Goal: Information Seeking & Learning: Learn about a topic

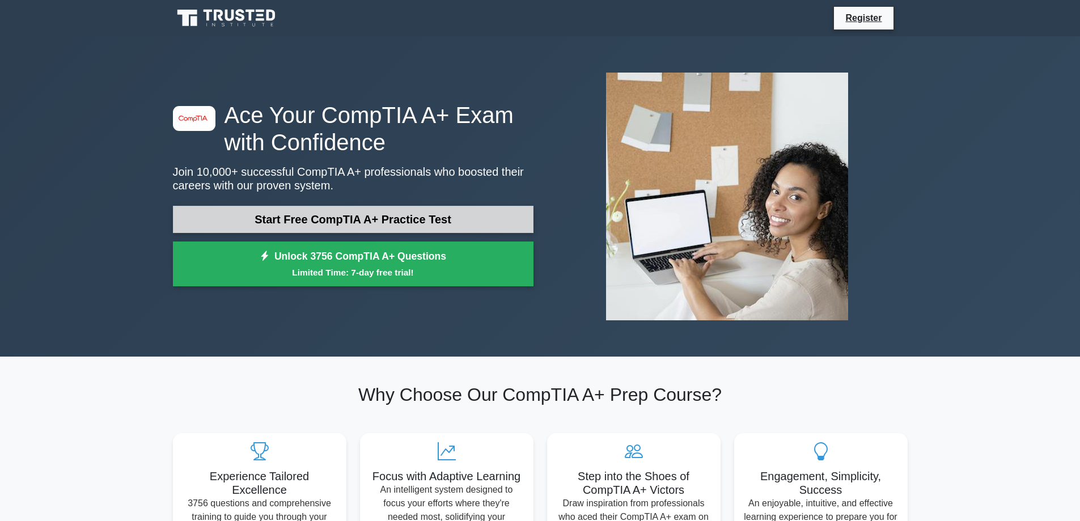
click at [366, 219] on link "Start Free CompTIA A+ Practice Test" at bounding box center [353, 219] width 361 height 27
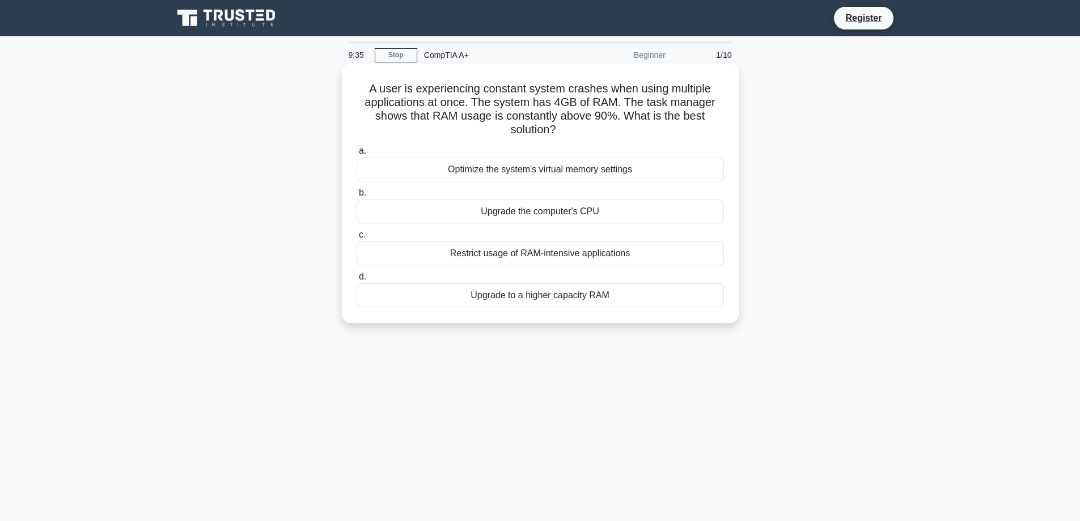
click at [510, 297] on div "Upgrade to a higher capacity RAM" at bounding box center [540, 295] width 367 height 24
click at [357, 281] on input "d. Upgrade to a higher capacity RAM" at bounding box center [357, 276] width 0 height 7
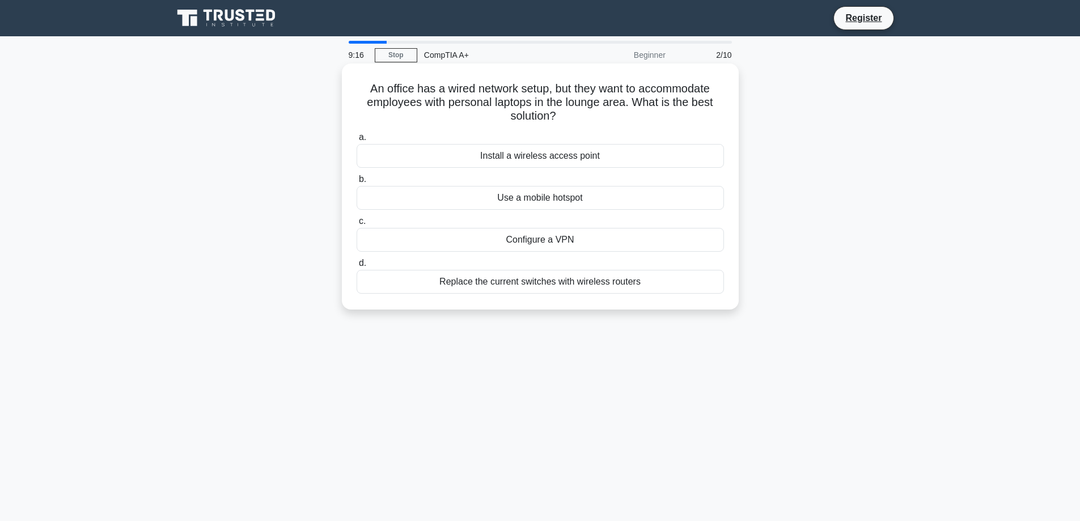
click at [486, 158] on div "Install a wireless access point" at bounding box center [540, 156] width 367 height 24
click at [357, 141] on input "a. Install a wireless access point" at bounding box center [357, 137] width 0 height 7
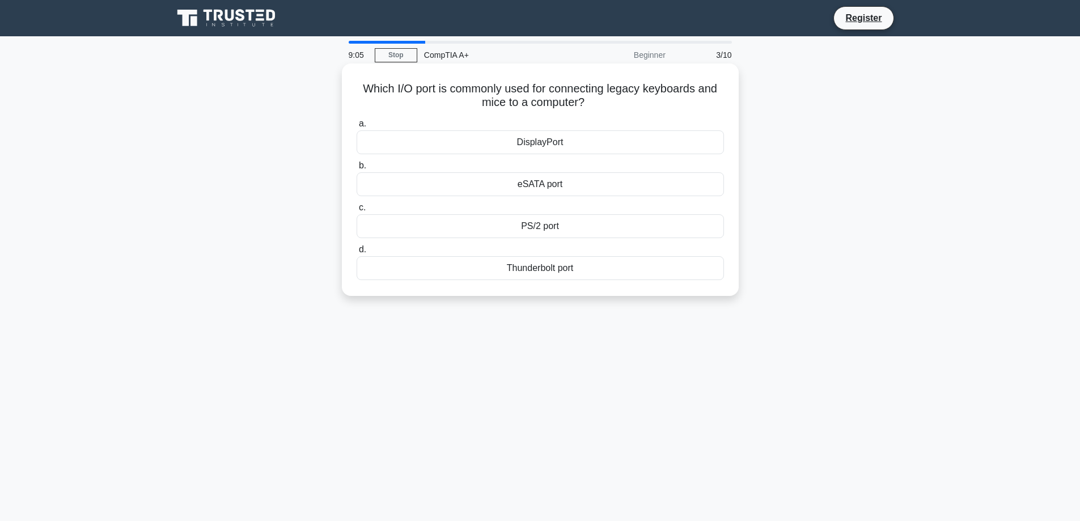
click at [552, 224] on div "PS/2 port" at bounding box center [540, 226] width 367 height 24
click at [357, 211] on input "c. PS/2 port" at bounding box center [357, 207] width 0 height 7
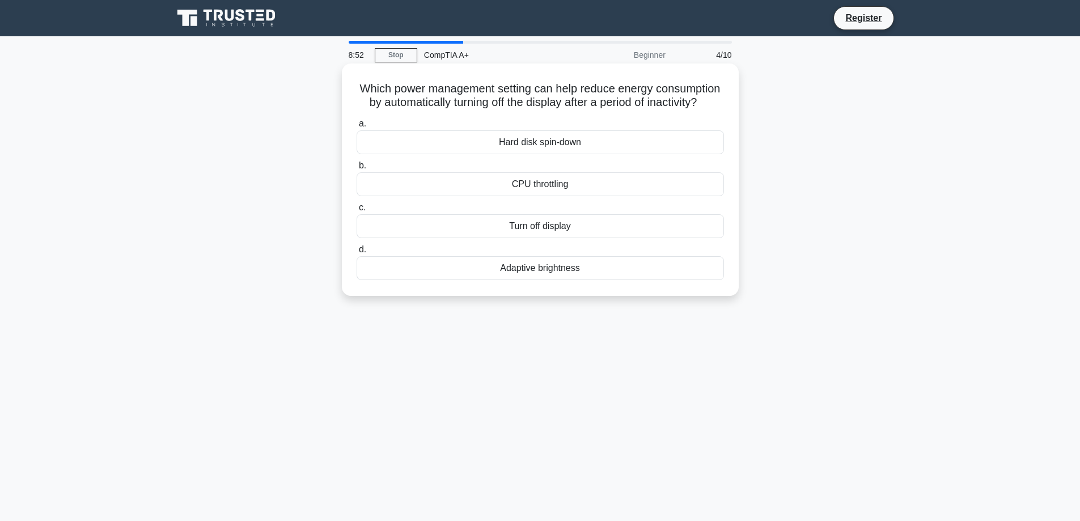
click at [588, 238] on div "Turn off display" at bounding box center [540, 226] width 367 height 24
click at [357, 211] on input "c. Turn off display" at bounding box center [357, 207] width 0 height 7
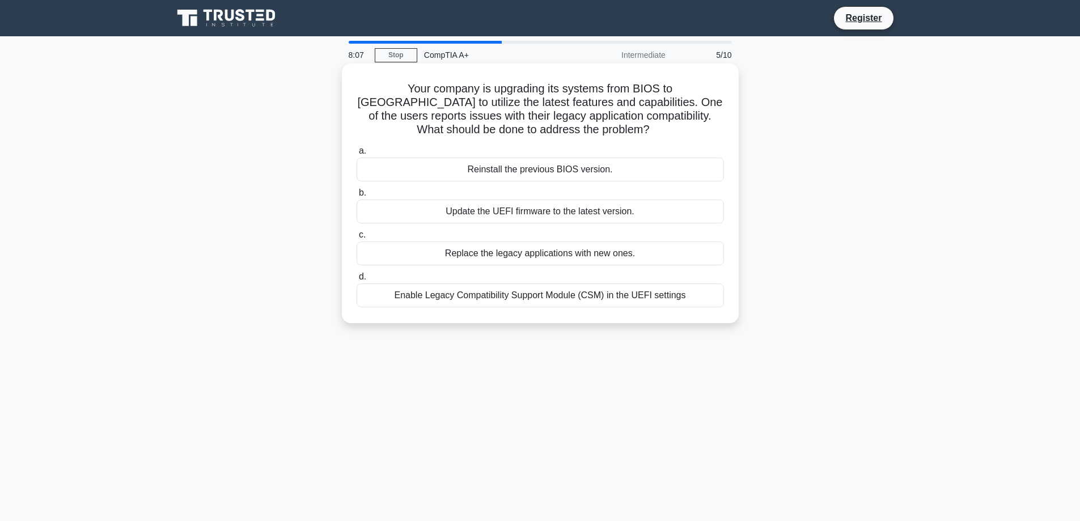
click at [634, 298] on div "Enable Legacy Compatibility Support Module (CSM) in the UEFI settings" at bounding box center [540, 295] width 367 height 24
click at [357, 281] on input "d. Enable Legacy Compatibility Support Module (CSM) in the UEFI settings" at bounding box center [357, 276] width 0 height 7
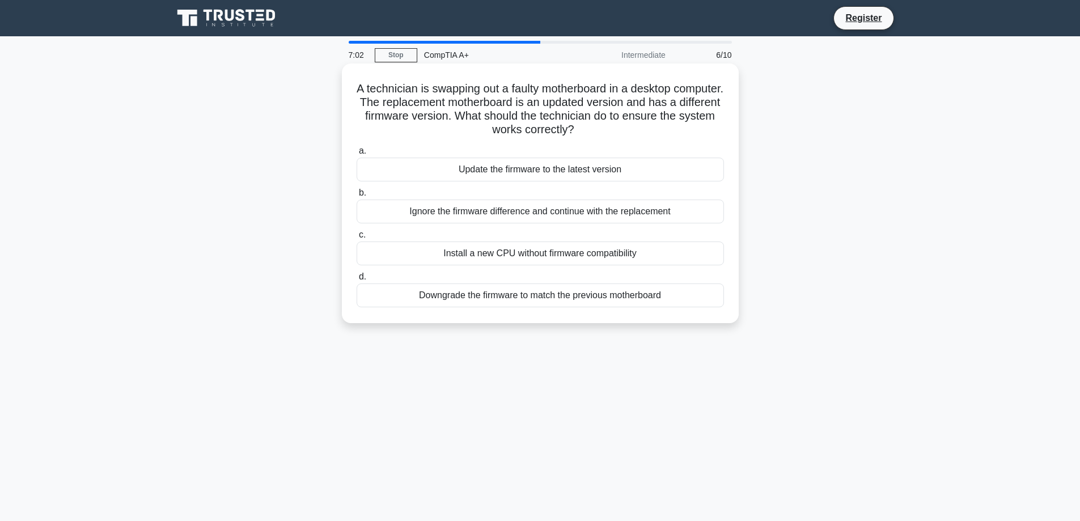
click at [545, 213] on div "Ignore the firmware difference and continue with the replacement" at bounding box center [540, 212] width 367 height 24
click at [357, 197] on input "b. Ignore the firmware difference and continue with the replacement" at bounding box center [357, 192] width 0 height 7
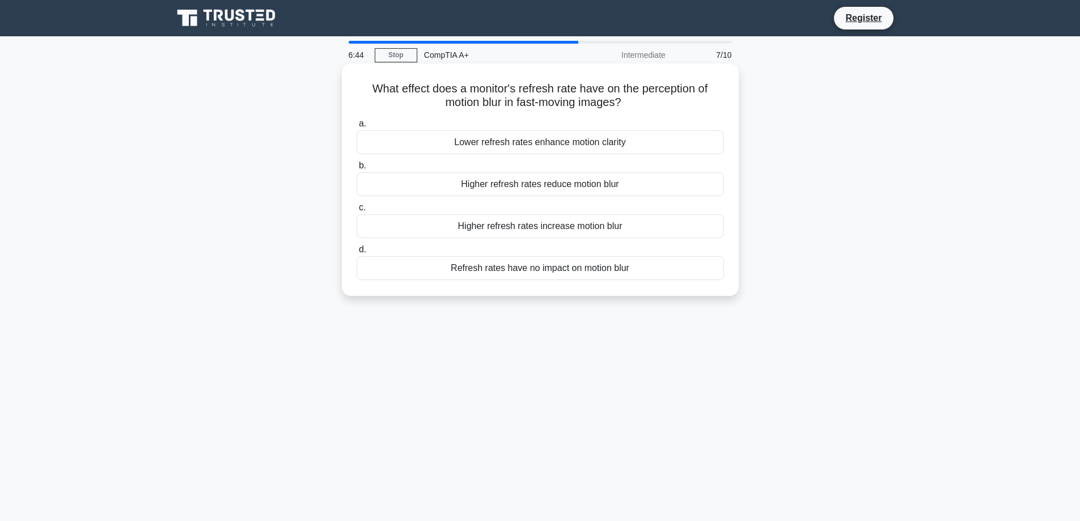
click at [528, 186] on div "Higher refresh rates reduce motion blur" at bounding box center [540, 184] width 367 height 24
click at [357, 170] on input "b. Higher refresh rates reduce motion blur" at bounding box center [357, 165] width 0 height 7
click at [550, 268] on div "Replace the CMOS battery" at bounding box center [540, 268] width 367 height 24
click at [357, 253] on input "d. Replace the CMOS battery" at bounding box center [357, 249] width 0 height 7
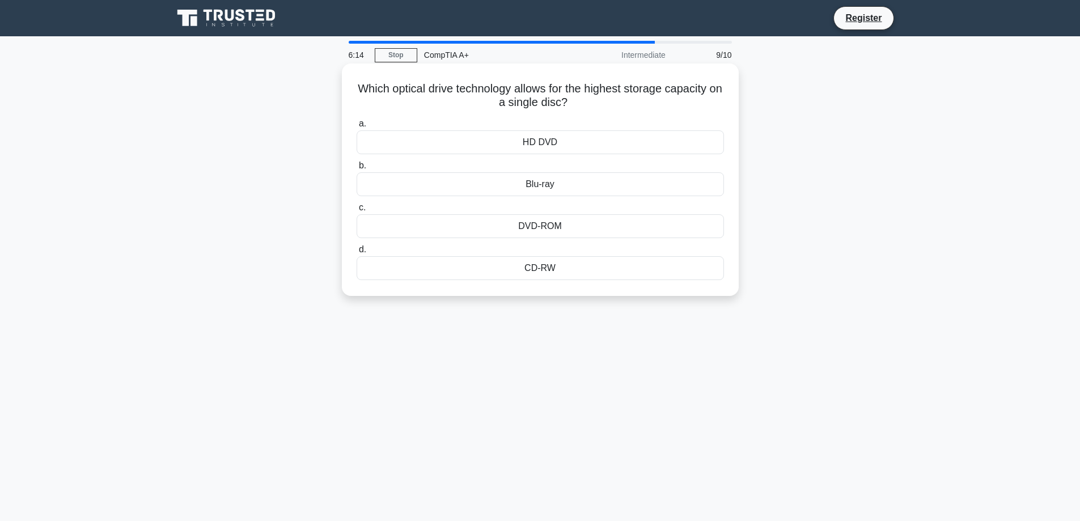
click at [540, 146] on div "HD DVD" at bounding box center [540, 142] width 367 height 24
click at [357, 128] on input "a. HD DVD" at bounding box center [357, 123] width 0 height 7
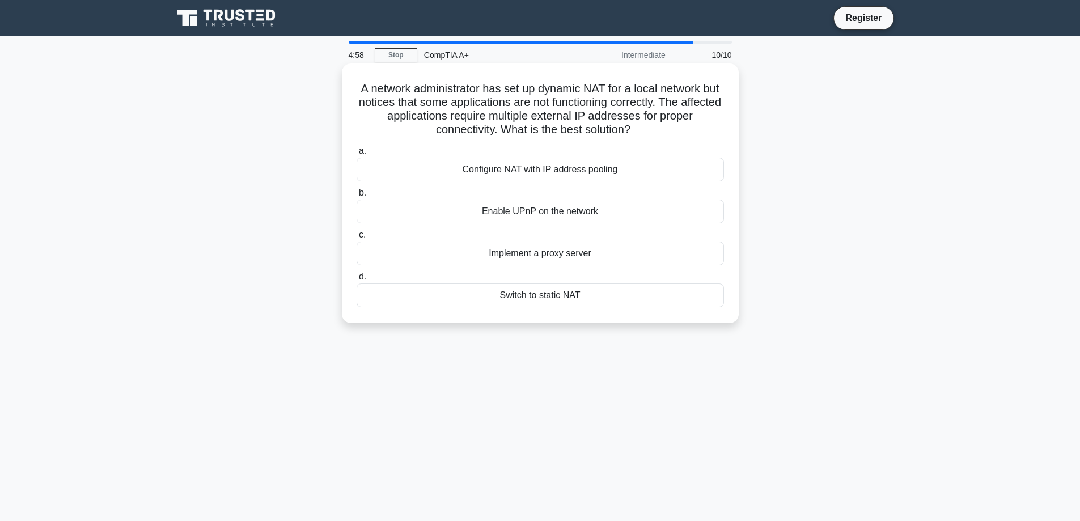
click at [543, 175] on div "Configure NAT with IP address pooling" at bounding box center [540, 170] width 367 height 24
click at [357, 155] on input "a. Configure NAT with IP address pooling" at bounding box center [357, 150] width 0 height 7
